Goal: Task Accomplishment & Management: Complete application form

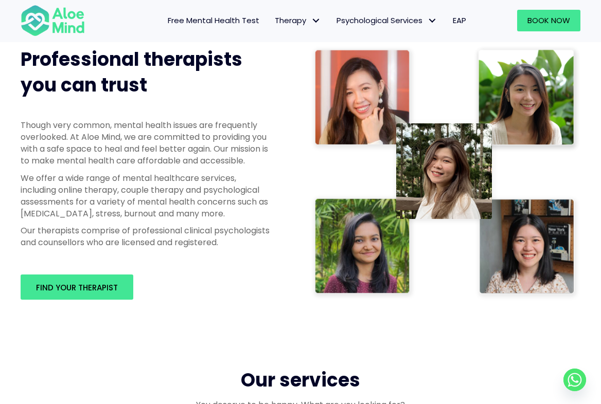
scroll to position [803, 0]
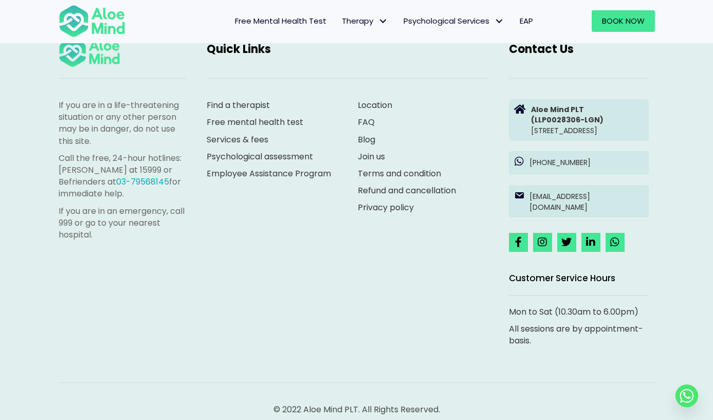
scroll to position [1641, 0]
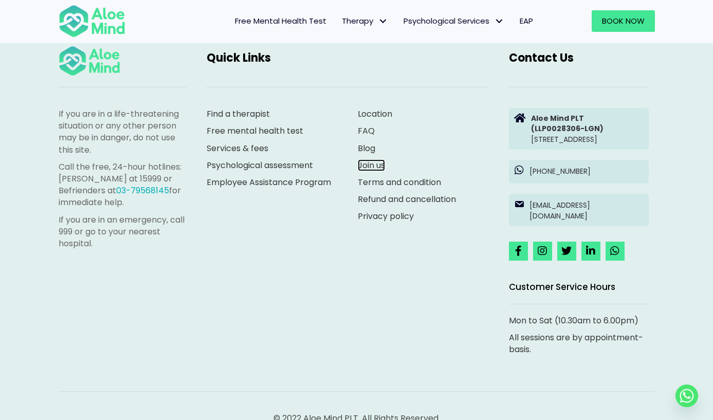
click at [375, 171] on link "Join us" at bounding box center [371, 165] width 27 height 12
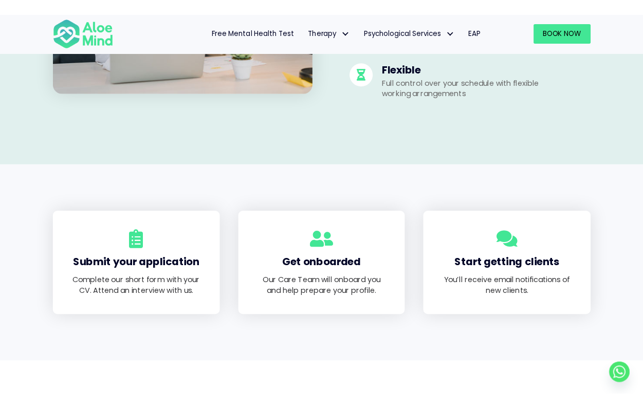
scroll to position [6, 0]
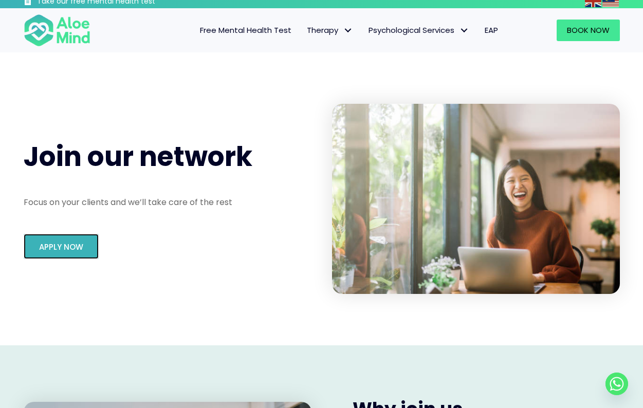
click at [68, 245] on span "Apply Now" at bounding box center [61, 247] width 44 height 11
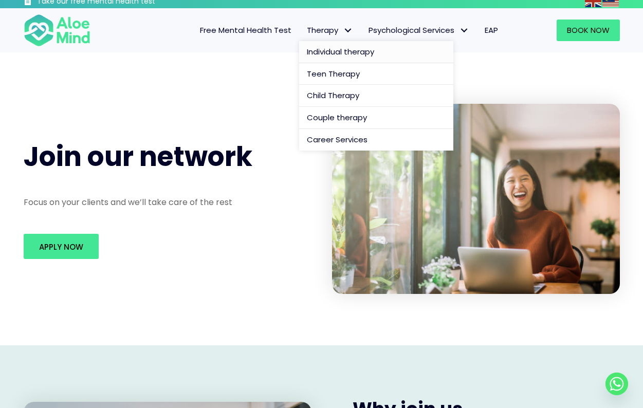
click at [326, 51] on span "Individual therapy" at bounding box center [340, 51] width 67 height 11
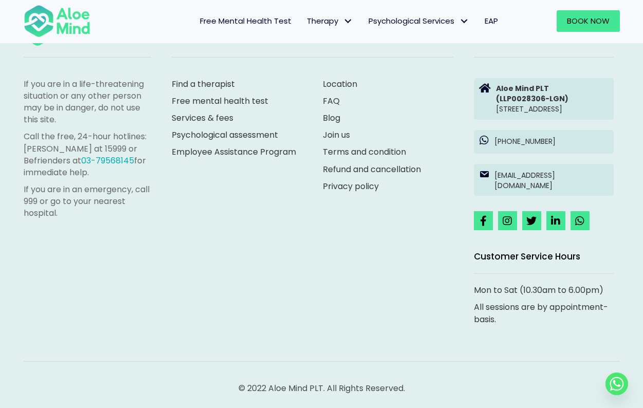
scroll to position [1717, 0]
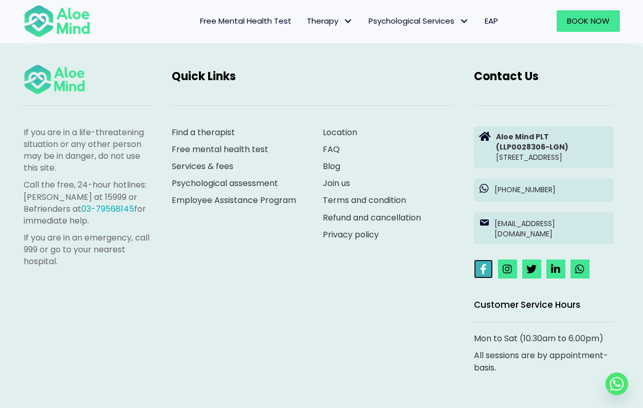
click at [488, 279] on link at bounding box center [483, 269] width 19 height 19
